Goal: Task Accomplishment & Management: Manage account settings

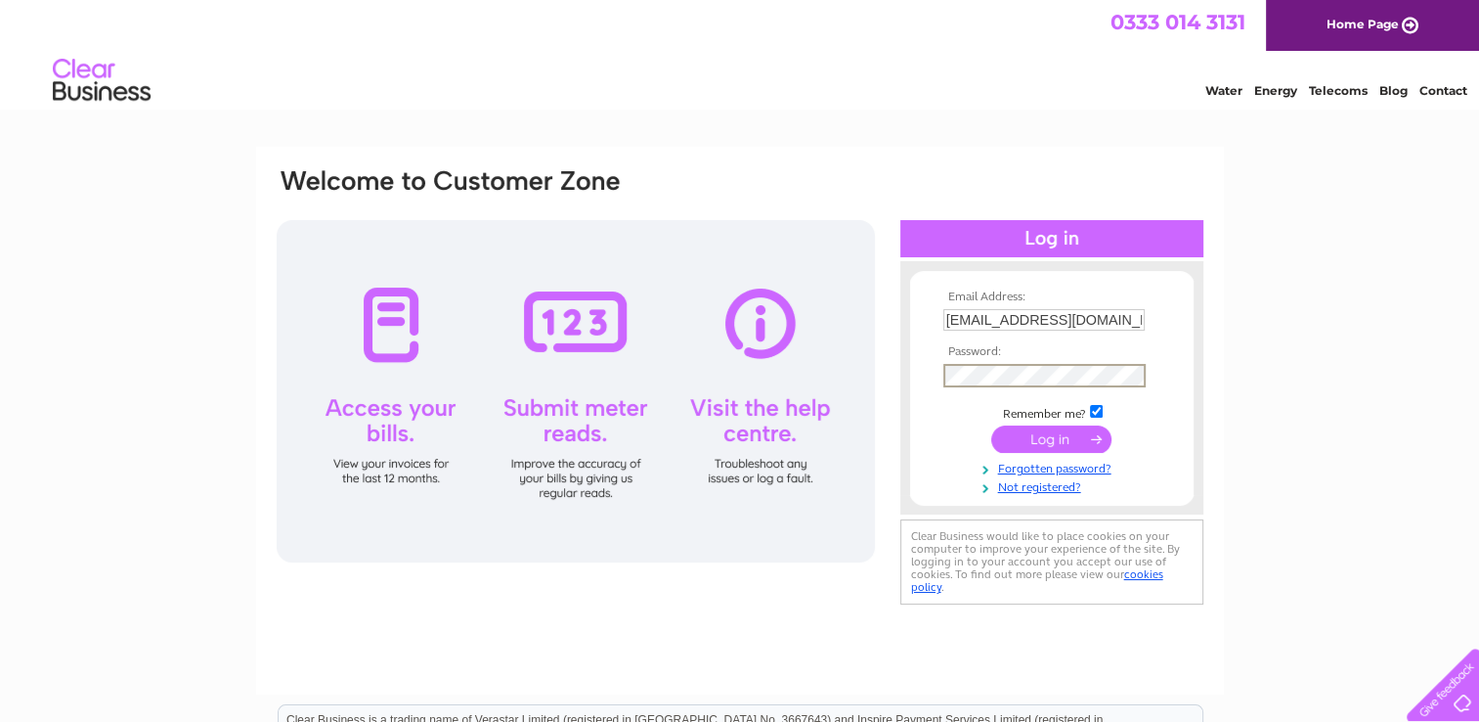
click at [1051, 438] on input "submit" at bounding box center [1051, 438] width 120 height 27
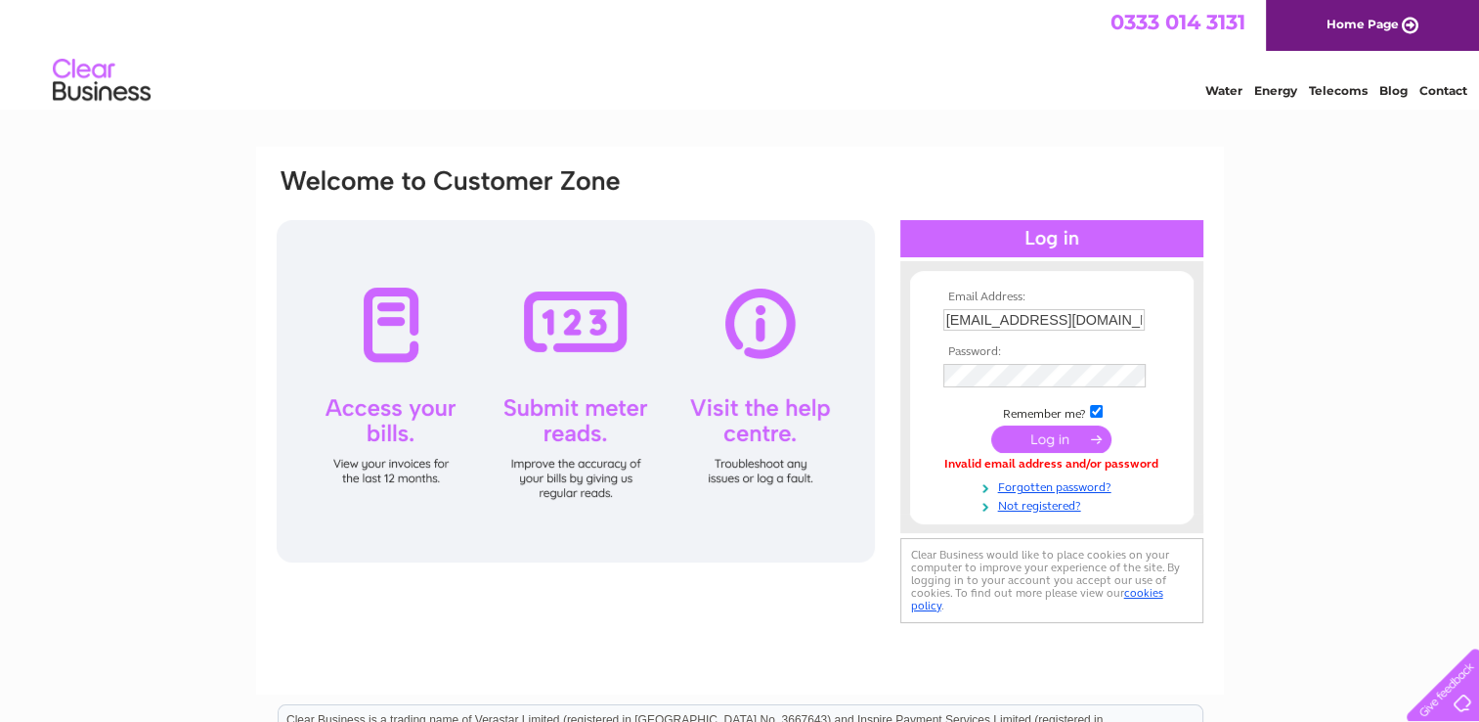
click at [1039, 443] on input "submit" at bounding box center [1051, 438] width 120 height 27
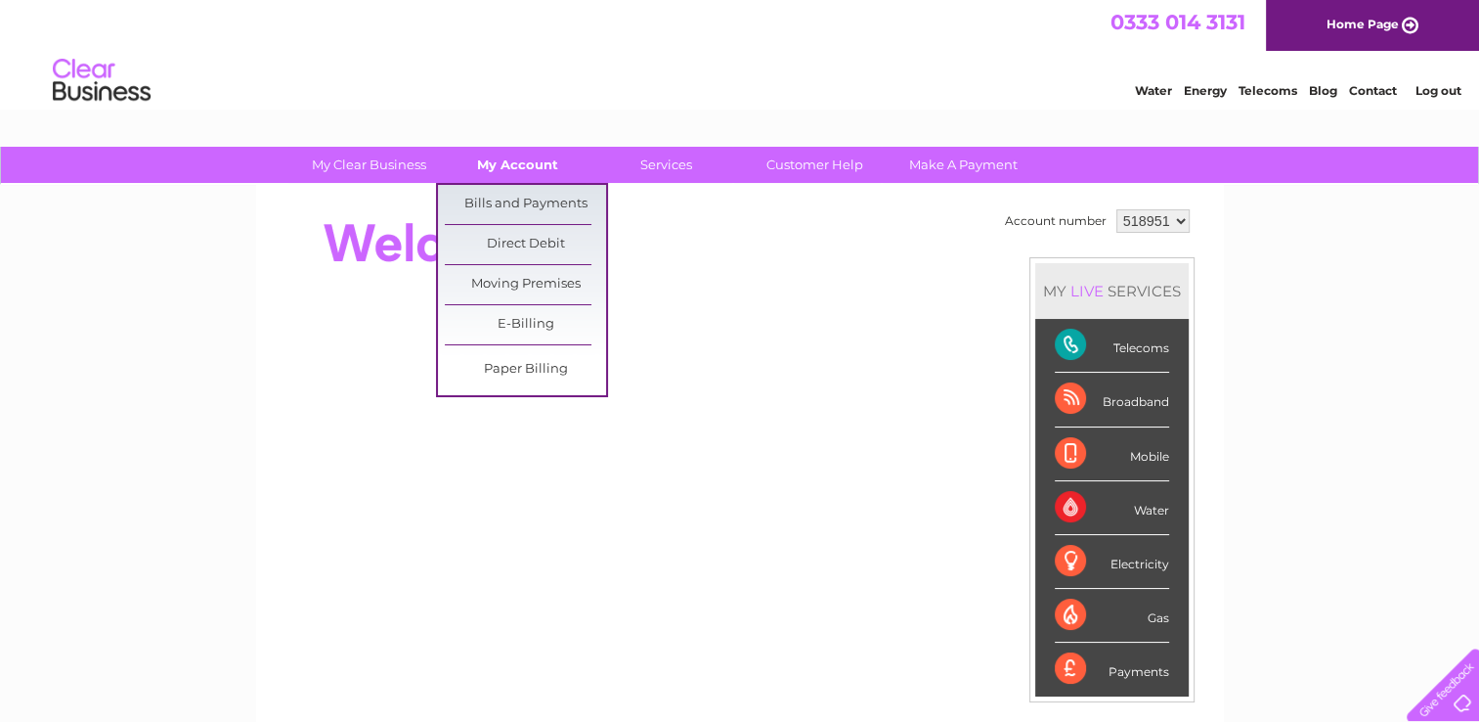
click at [541, 170] on link "My Account" at bounding box center [517, 165] width 161 height 36
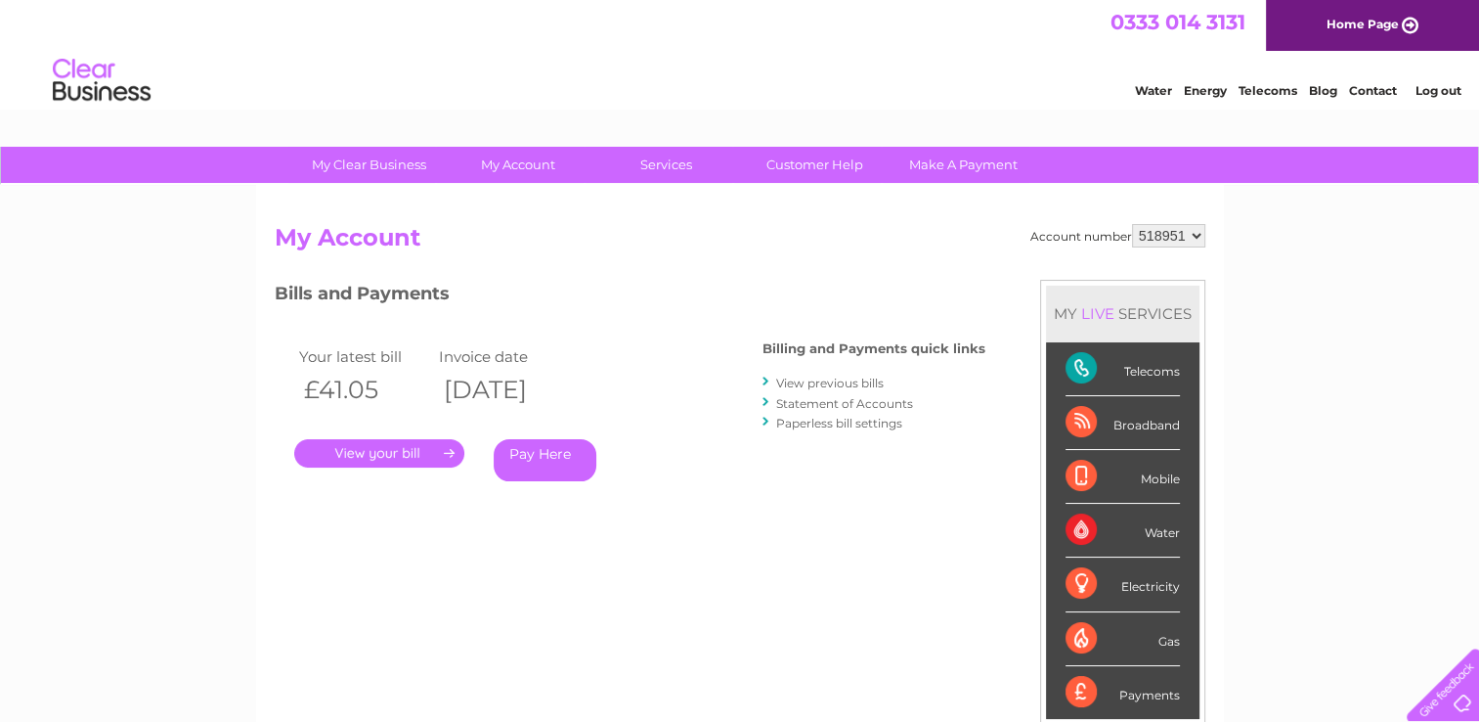
click at [408, 452] on link "." at bounding box center [379, 453] width 170 height 28
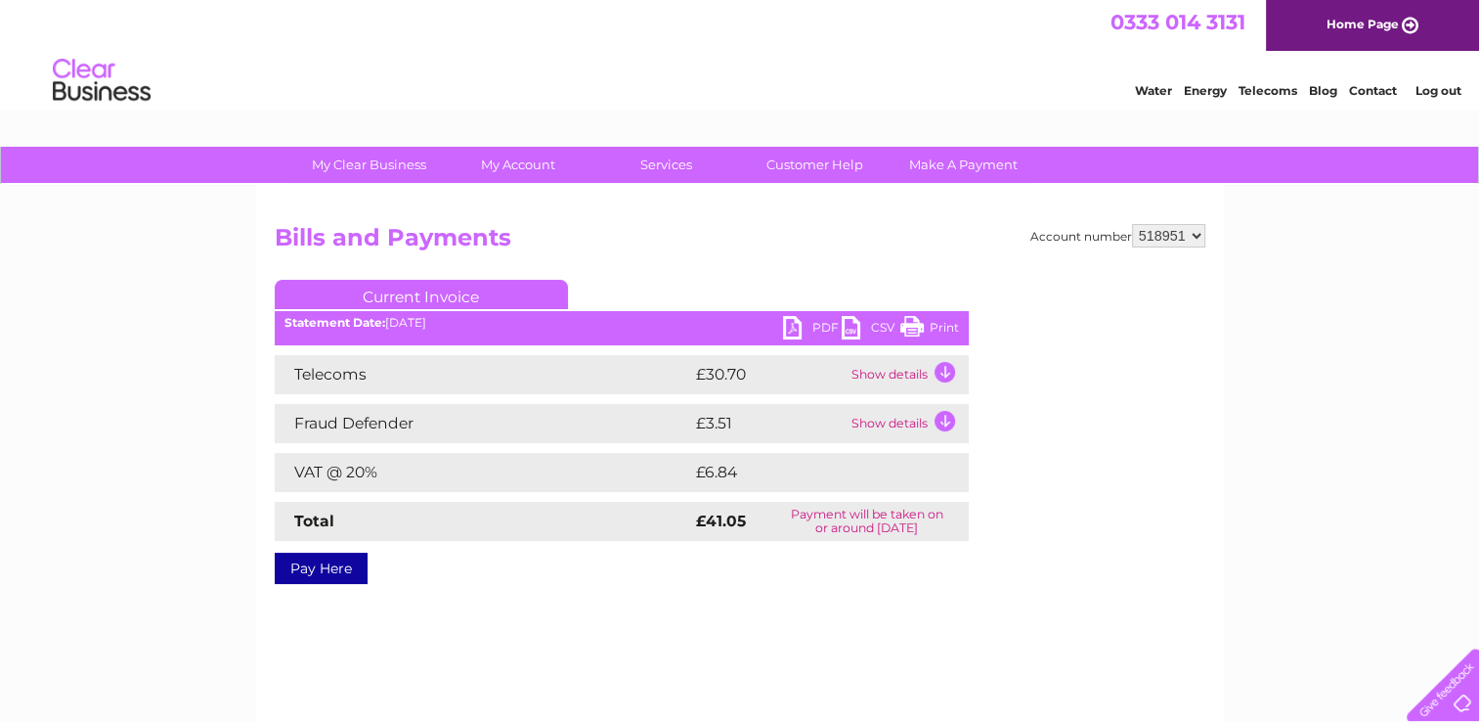
click at [818, 328] on link "PDF" at bounding box center [812, 330] width 59 height 28
click at [798, 334] on link "PDF" at bounding box center [812, 330] width 59 height 28
click at [1423, 96] on link "Log out" at bounding box center [1438, 90] width 46 height 15
